Goal: Task Accomplishment & Management: Manage account settings

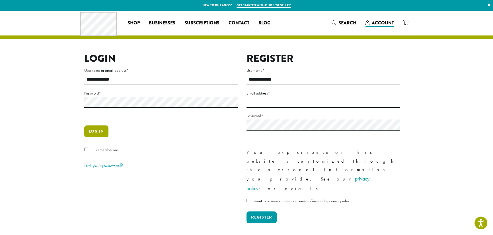
click at [90, 131] on button "Log in" at bounding box center [96, 132] width 24 height 12
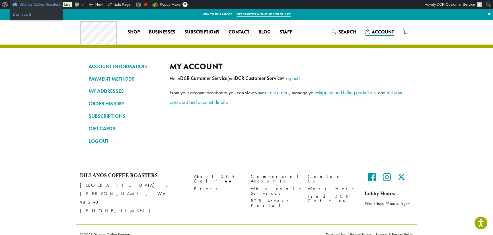
click at [35, 16] on link "Dashboard" at bounding box center [36, 14] width 53 height 7
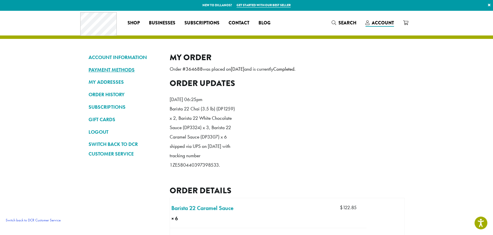
click at [106, 68] on link "PAYMENT METHODS" at bounding box center [124, 70] width 73 height 10
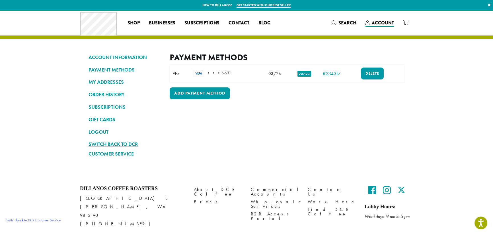
click at [111, 153] on link "Switch back to DCR Customer Service" at bounding box center [124, 149] width 73 height 19
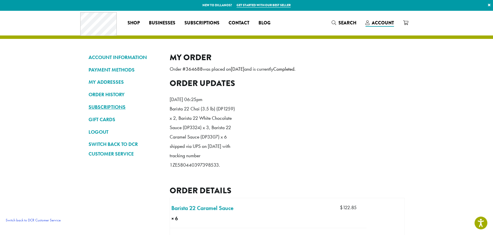
click at [111, 108] on link "SUBSCRIPTIONS" at bounding box center [124, 107] width 73 height 10
click at [128, 148] on link "Switch back to DCR Customer Service" at bounding box center [124, 149] width 73 height 19
